Goal: Information Seeking & Learning: Learn about a topic

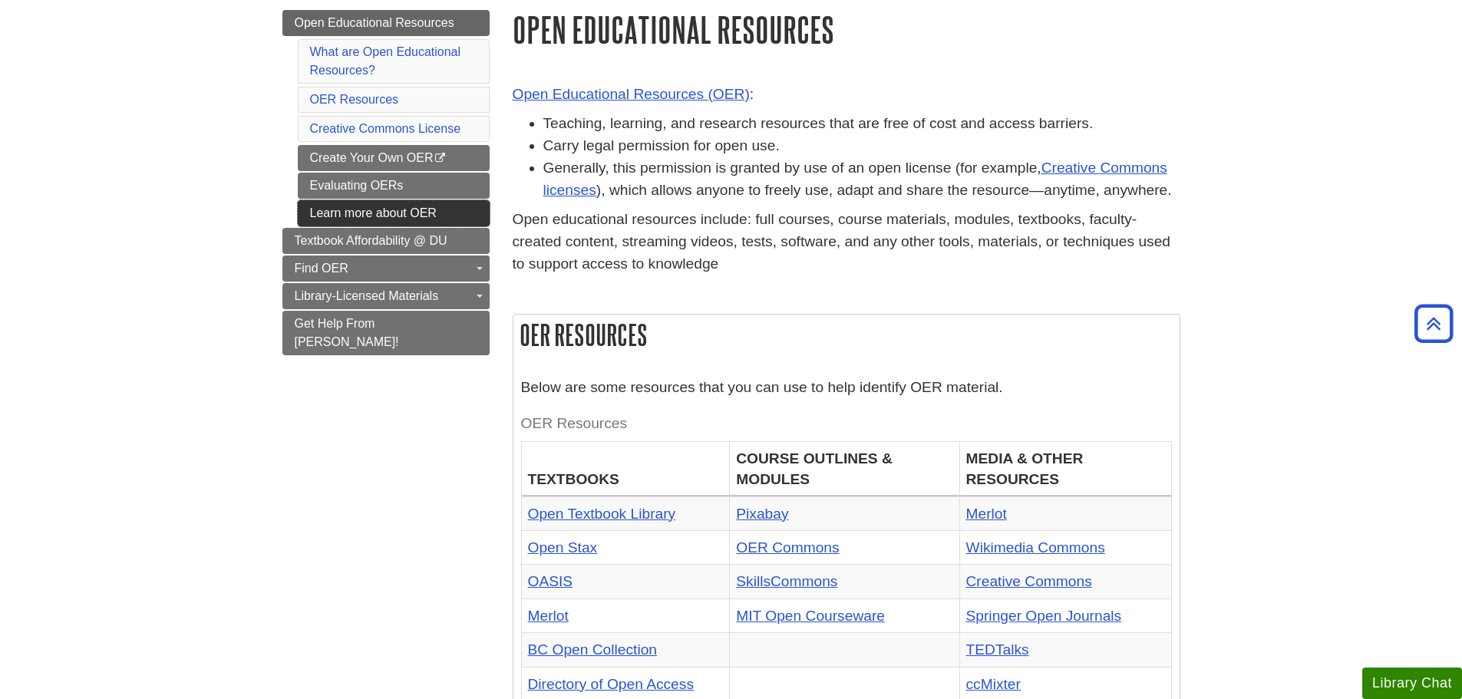
scroll to position [154, 0]
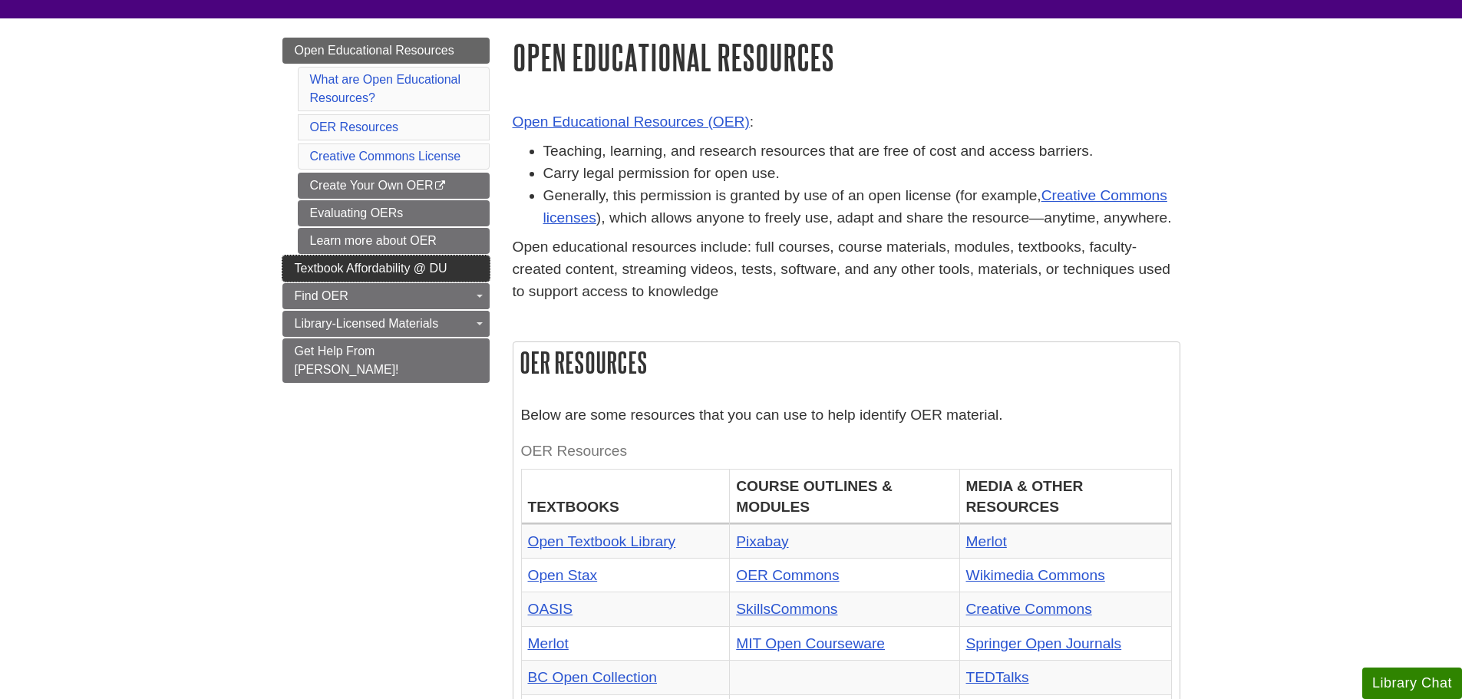
click at [284, 276] on link "Textbook Affordability @ DU" at bounding box center [385, 269] width 207 height 26
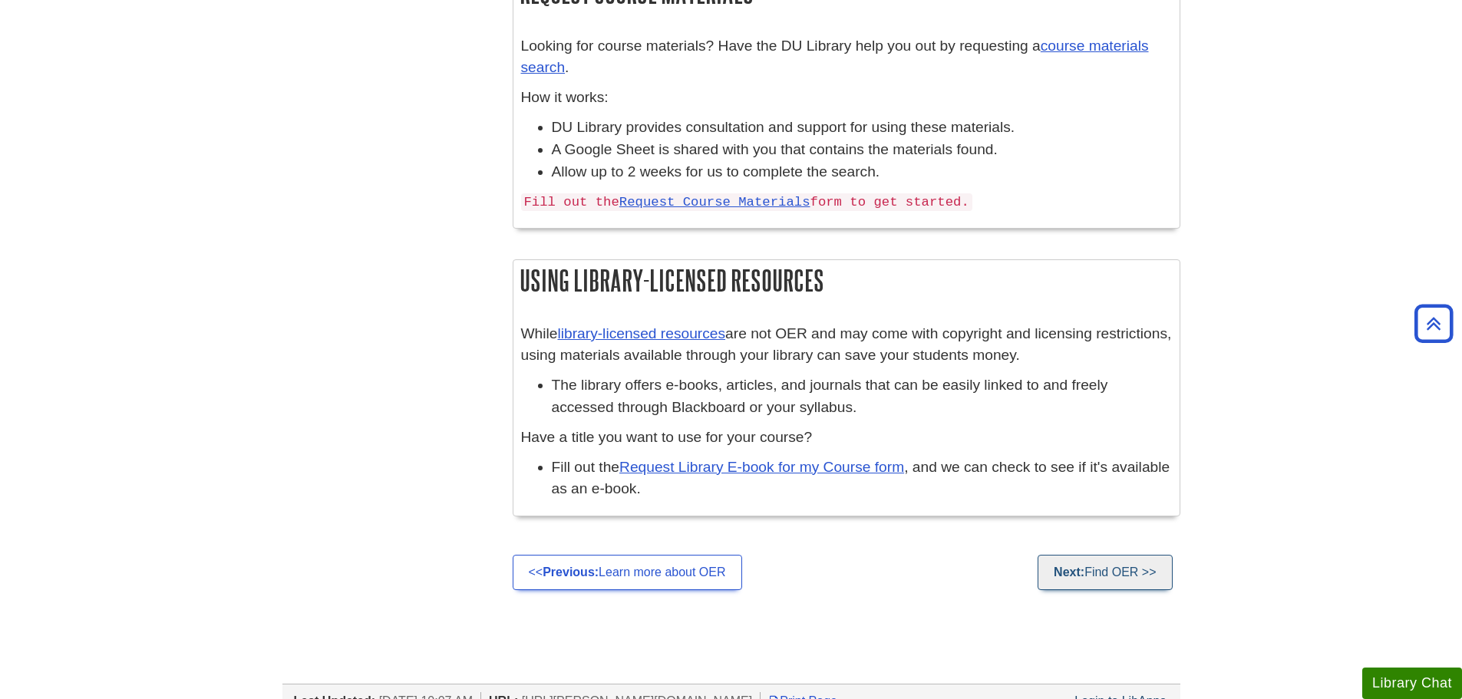
scroll to position [1382, 0]
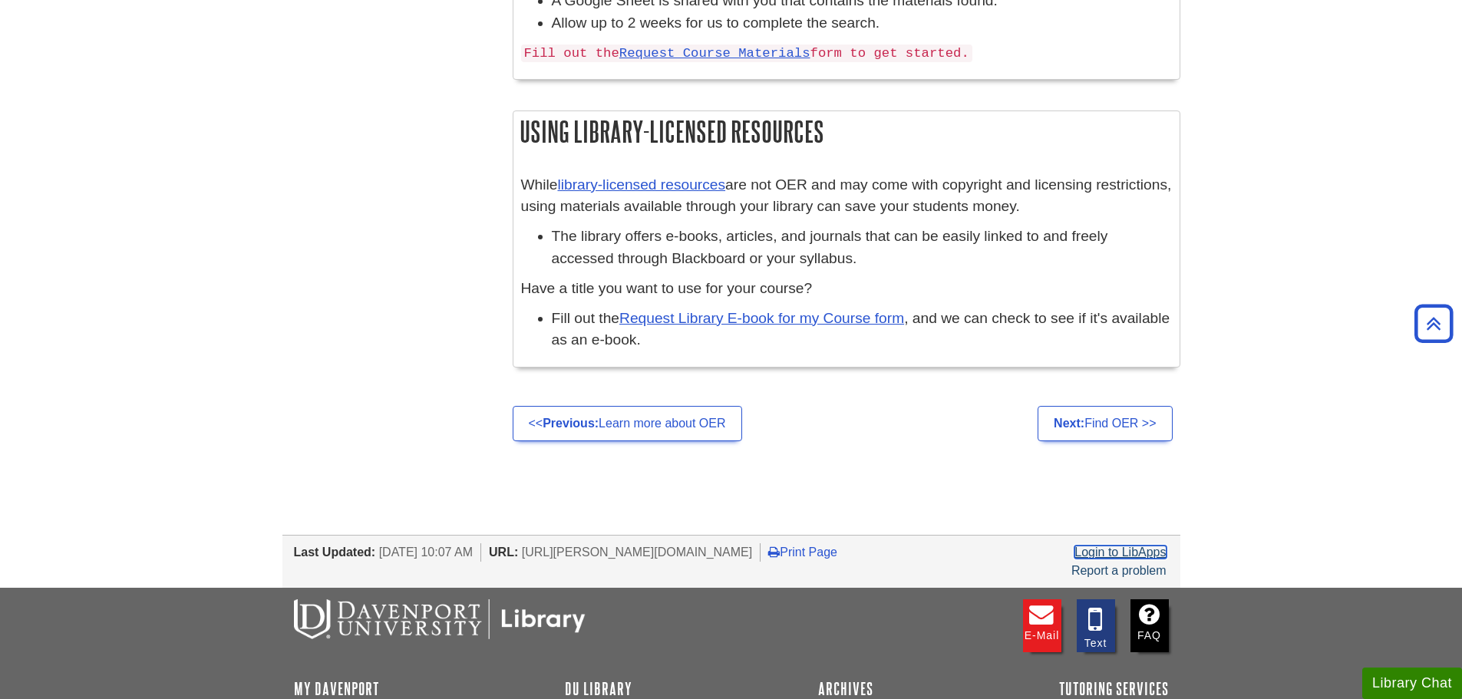
click at [1153, 554] on link "Login to LibApps" at bounding box center [1120, 552] width 91 height 13
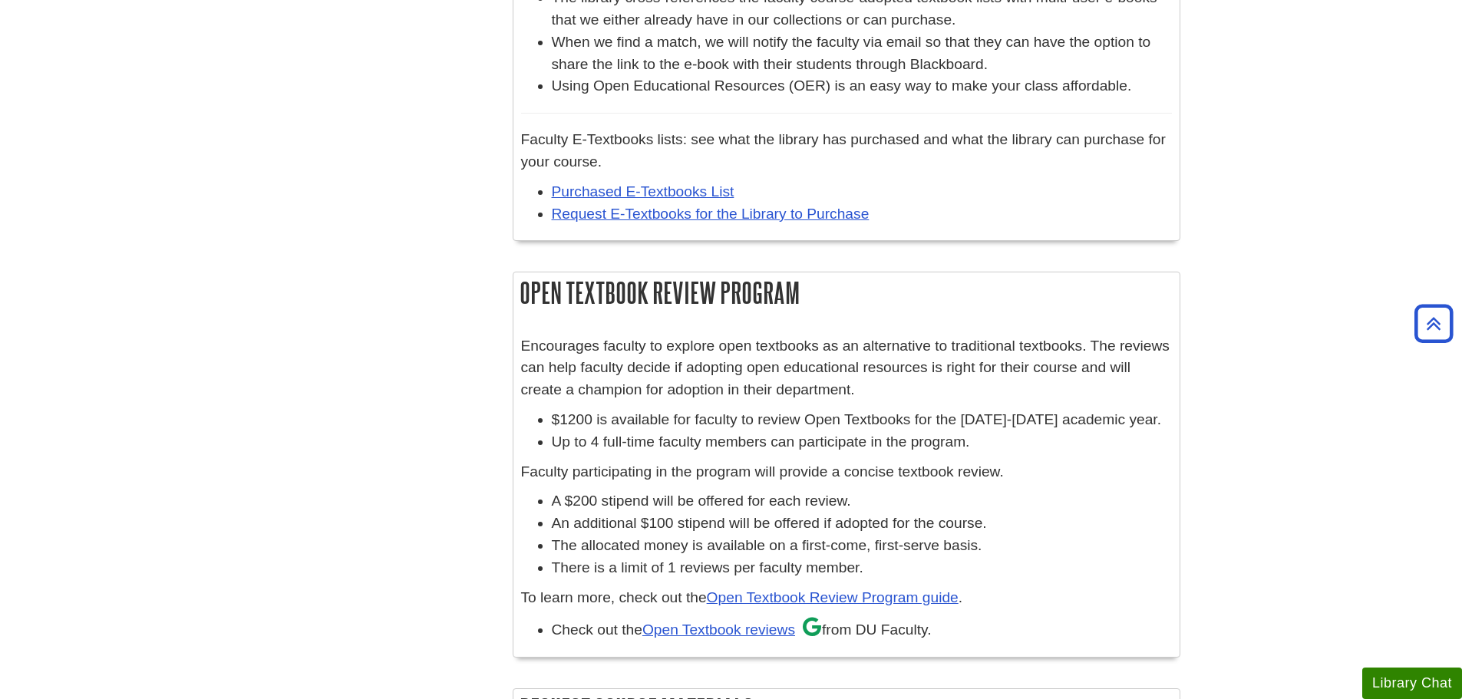
scroll to position [768, 0]
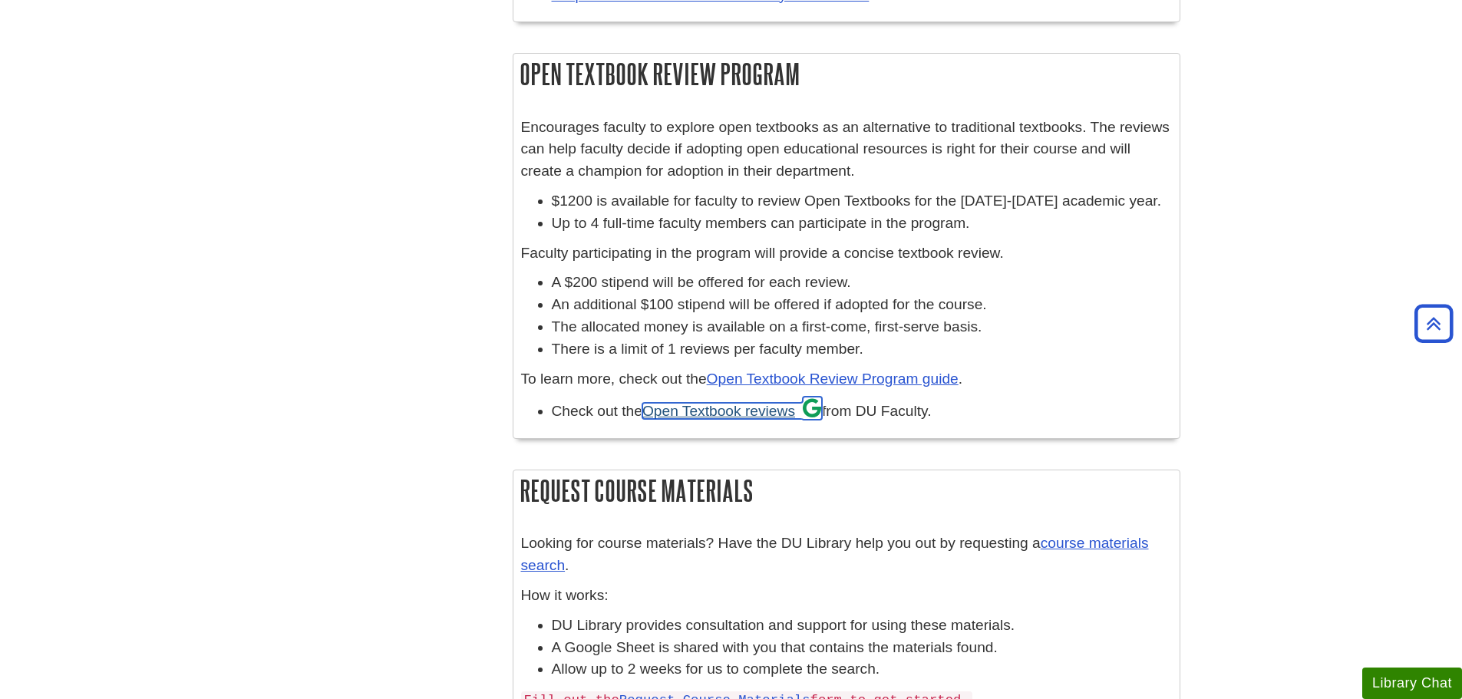
click at [792, 413] on link "Open Textbook reviews" at bounding box center [732, 411] width 180 height 16
